Goal: Information Seeking & Learning: Find specific fact

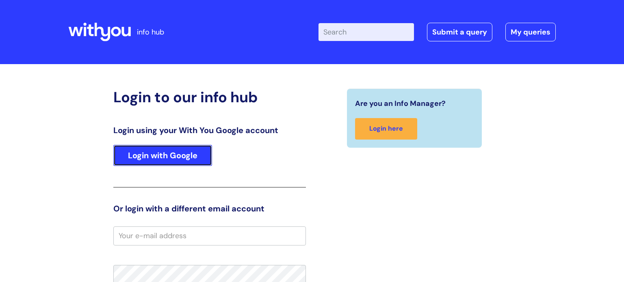
click at [160, 152] on link "Login with Google" at bounding box center [162, 155] width 99 height 21
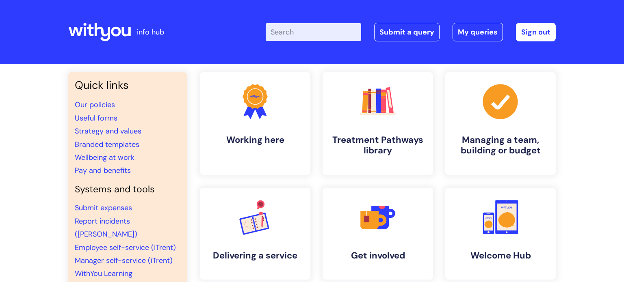
click at [294, 37] on input "Enter your search term here..." at bounding box center [313, 32] width 95 height 18
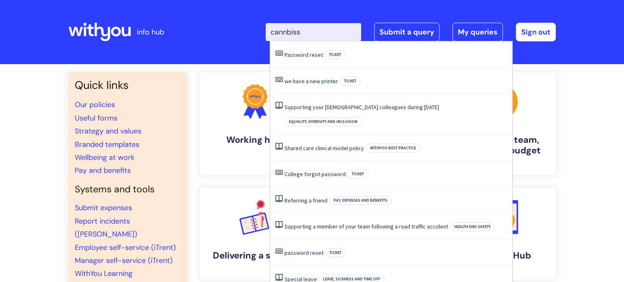
type input "cannbiss"
click button "Search" at bounding box center [0, 0] width 0 height 0
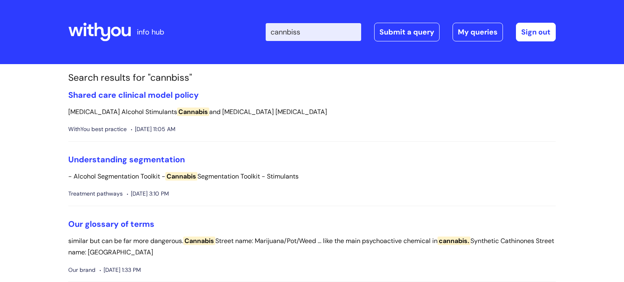
click at [287, 33] on input "cannbiss" at bounding box center [313, 32] width 95 height 18
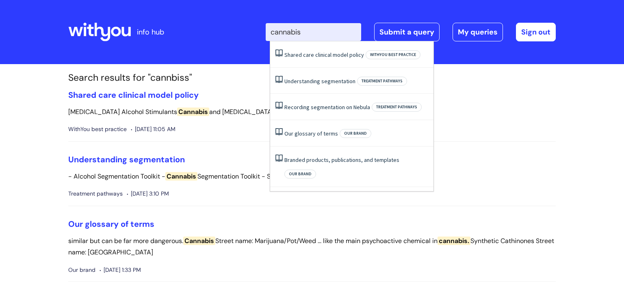
type input "cannabis"
click button "Search" at bounding box center [0, 0] width 0 height 0
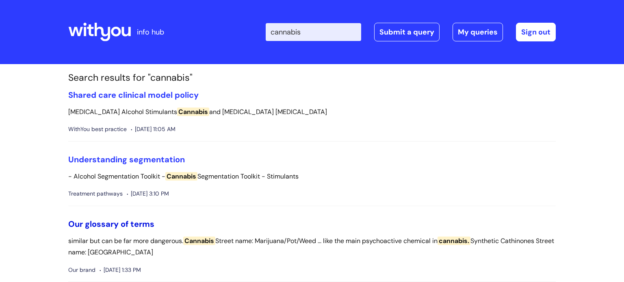
click at [110, 219] on link "Our glossary of terms" at bounding box center [111, 224] width 86 height 11
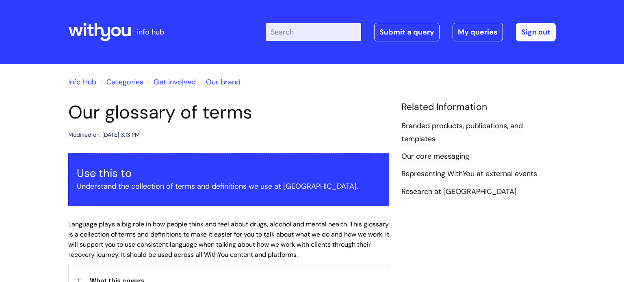
click at [311, 31] on input "Enter your search term here..." at bounding box center [313, 32] width 95 height 18
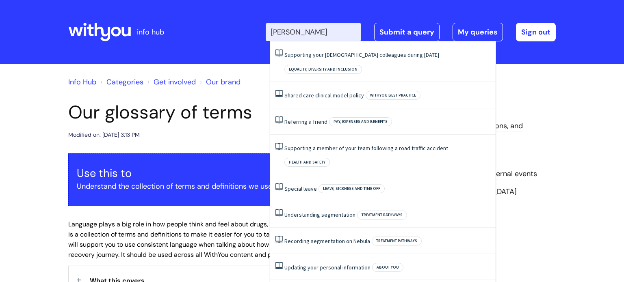
type input "[PERSON_NAME]"
